Goal: Transaction & Acquisition: Purchase product/service

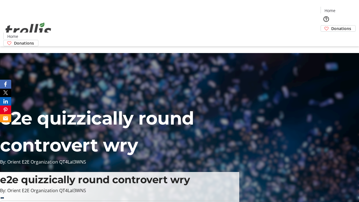
click at [331, 26] on span "Donations" at bounding box center [341, 29] width 20 height 6
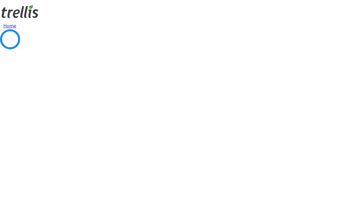
select select "CA"
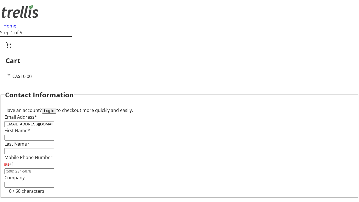
type input "[EMAIL_ADDRESS][DOMAIN_NAME]"
type input "[GEOGRAPHIC_DATA]"
type input "Ankunding"
type input "[STREET_ADDRESS][PERSON_NAME]"
type input "Kelowna"
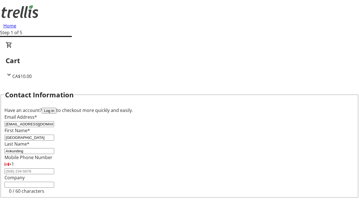
select select "BC"
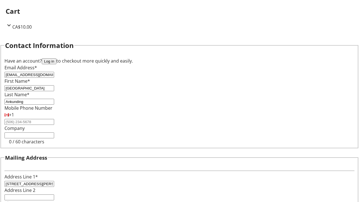
type input "Kelowna"
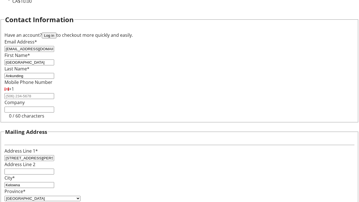
type input "V1Y 0C2"
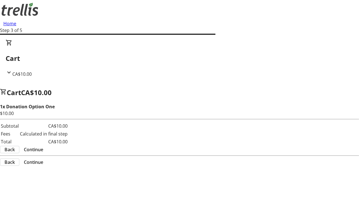
scroll to position [0, 0]
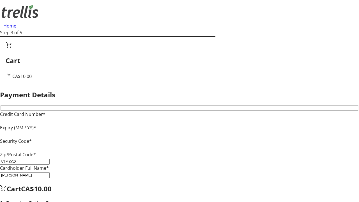
type input "V1Y 0C2"
